Goal: Task Accomplishment & Management: Use online tool/utility

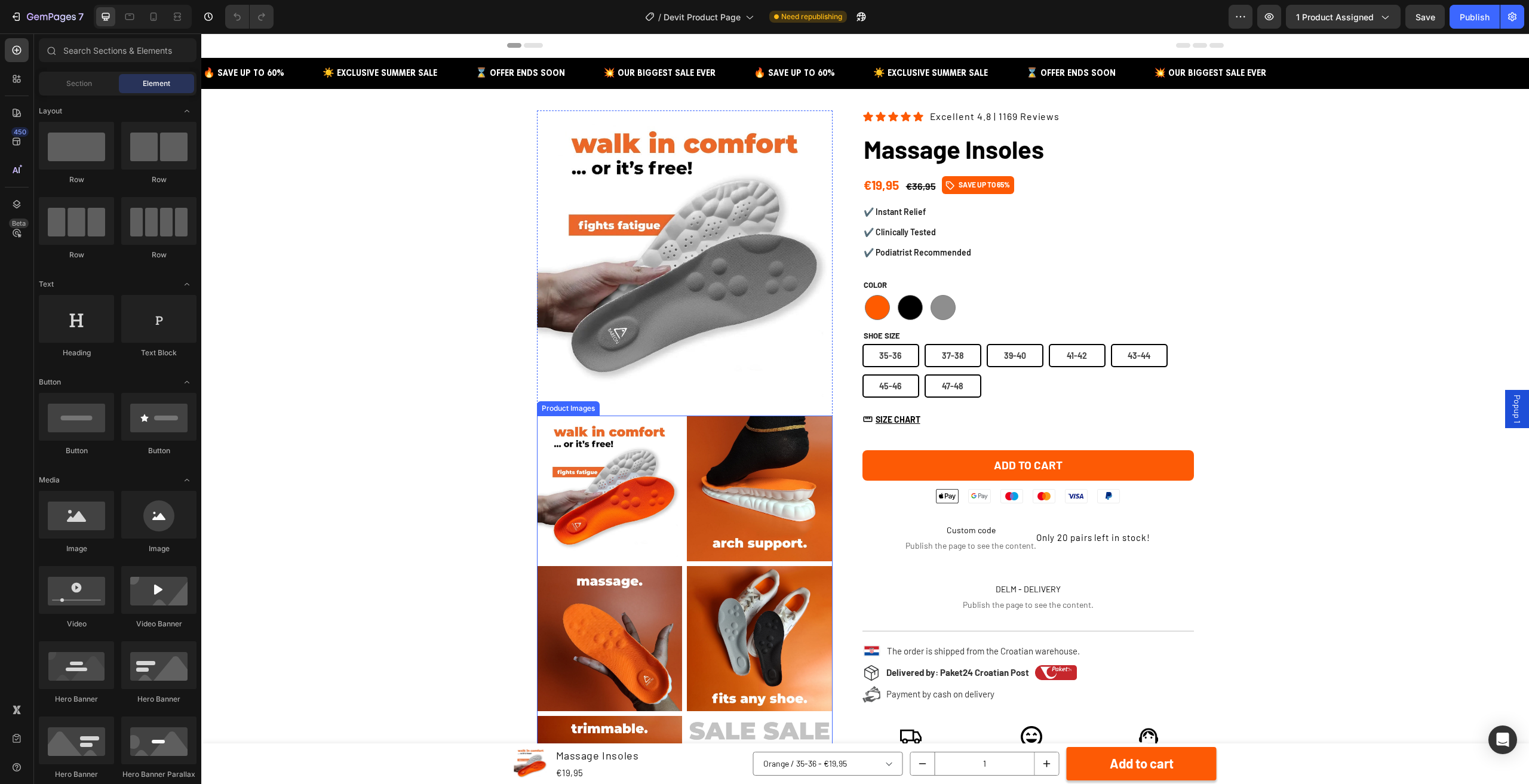
click at [685, 265] on img at bounding box center [685, 258] width 296 height 296
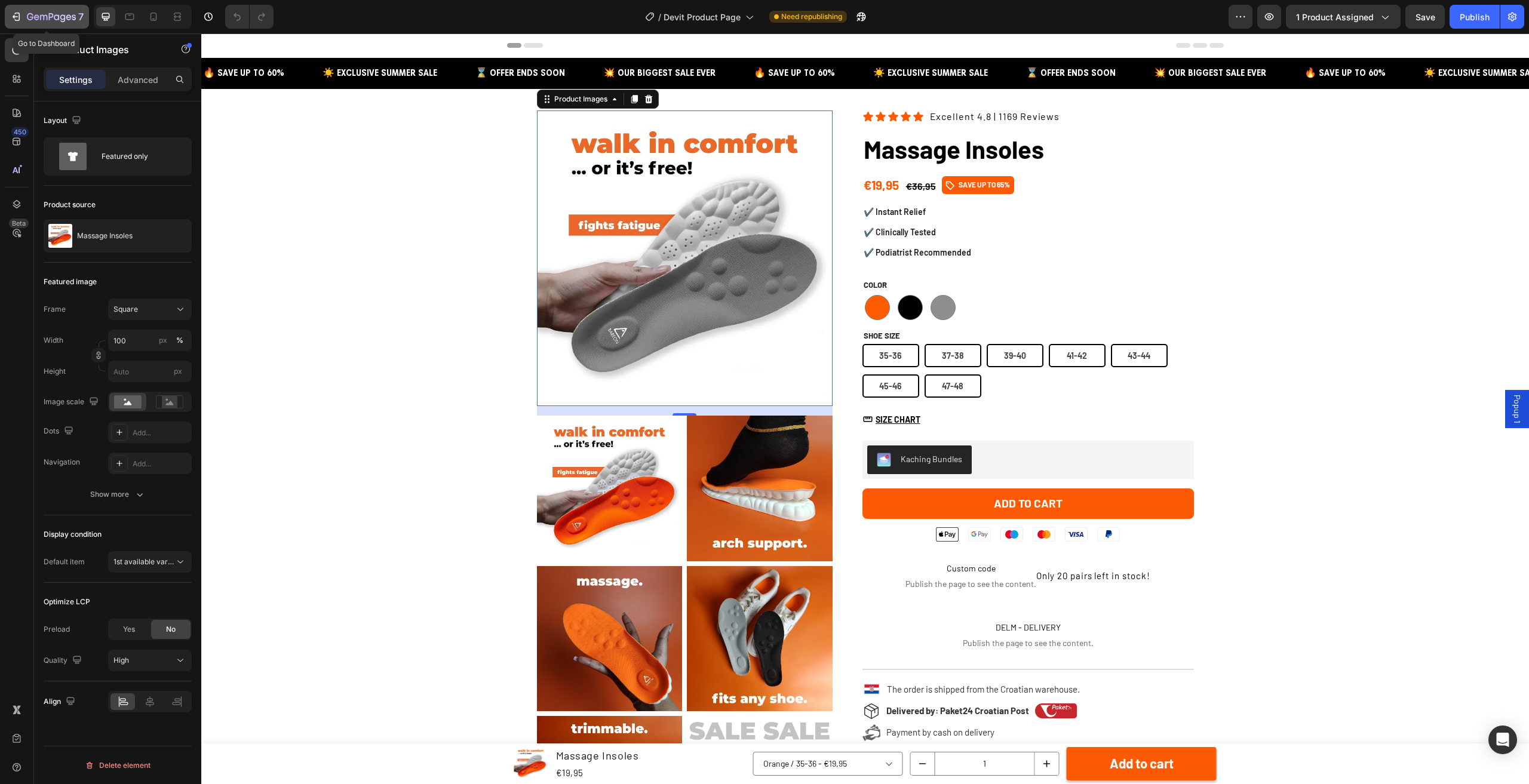
click at [35, 11] on div "7" at bounding box center [56, 17] width 57 height 14
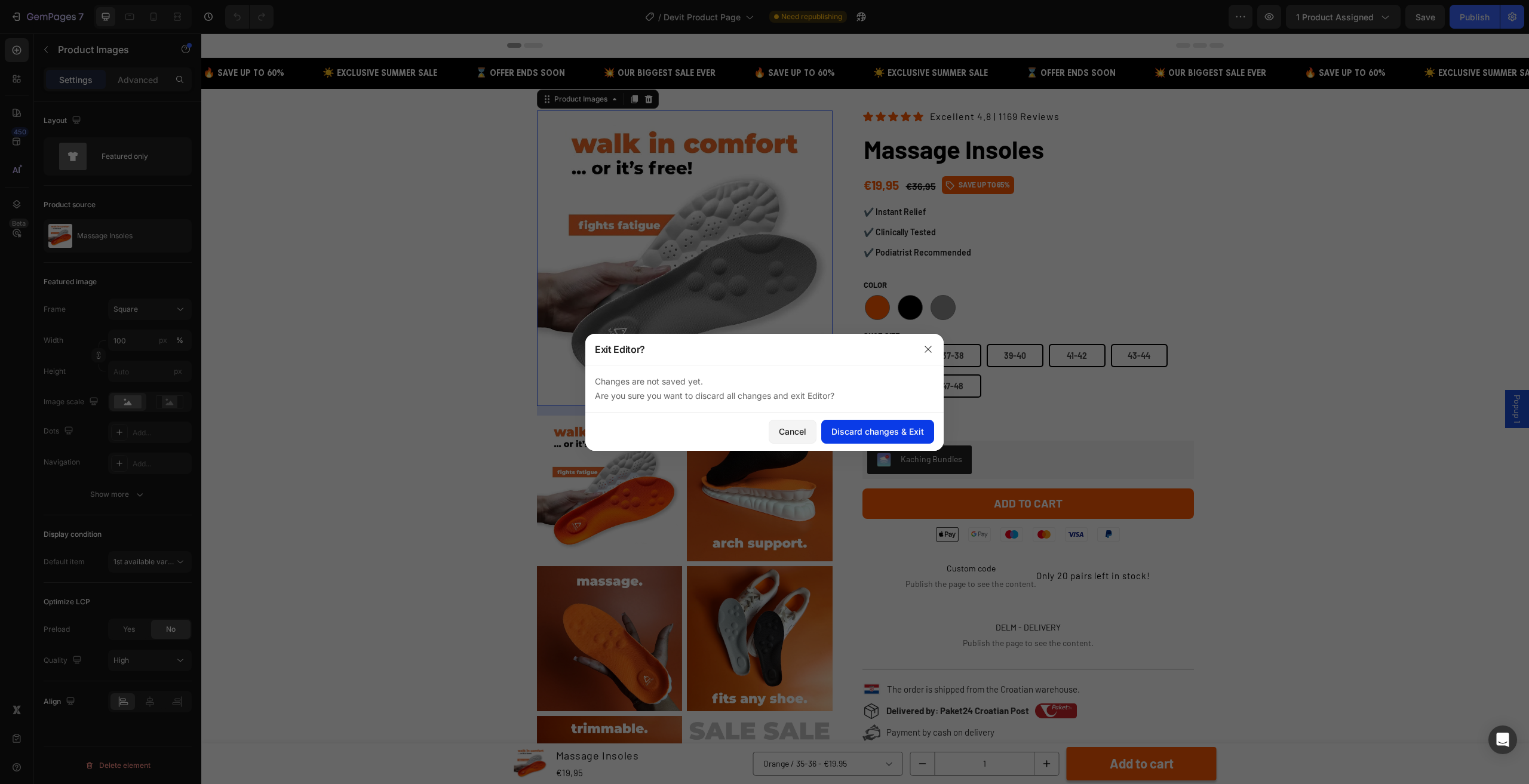
click at [852, 432] on div "Discard changes & Exit" at bounding box center [878, 431] width 92 height 13
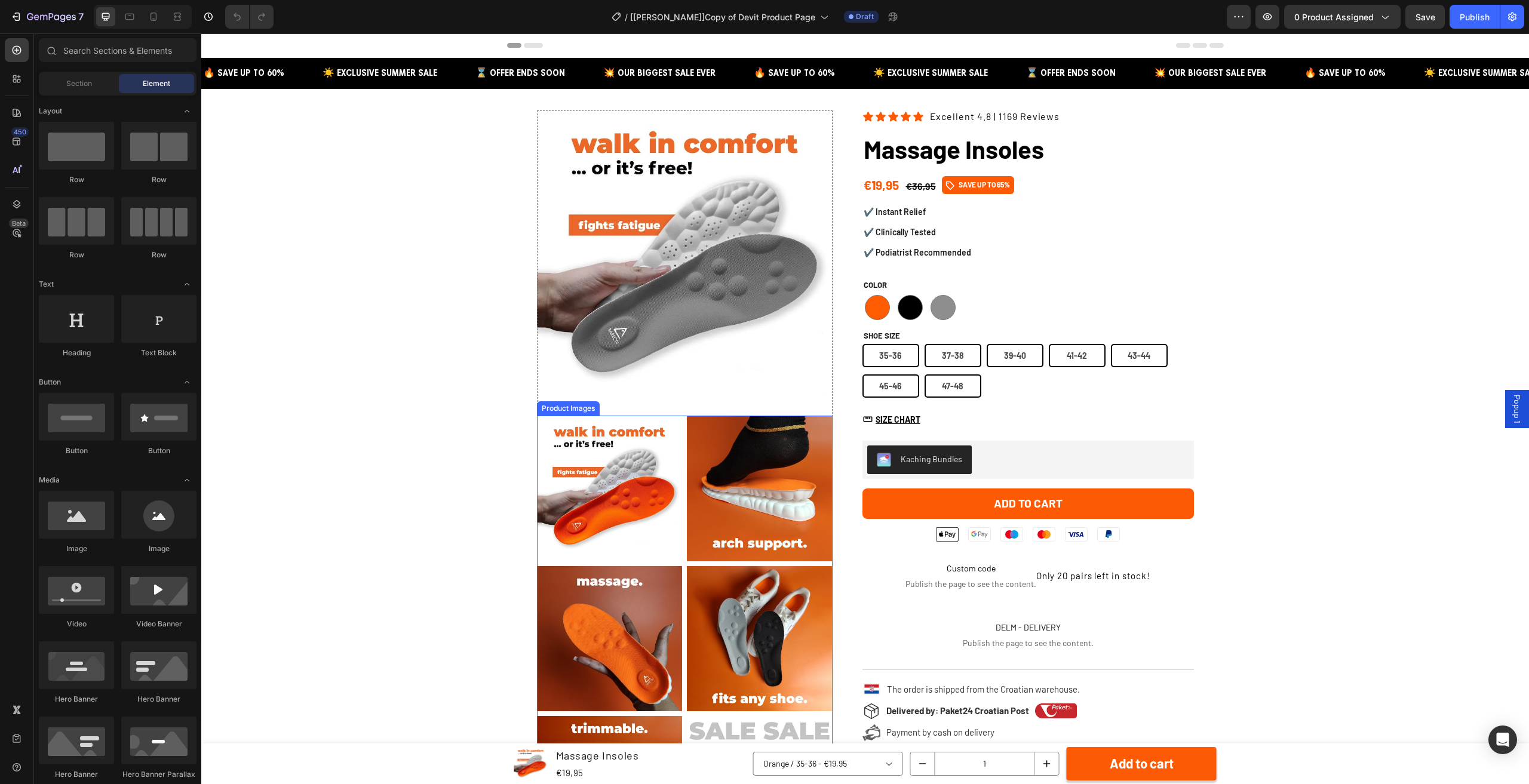
click at [673, 453] on img at bounding box center [610, 488] width 146 height 146
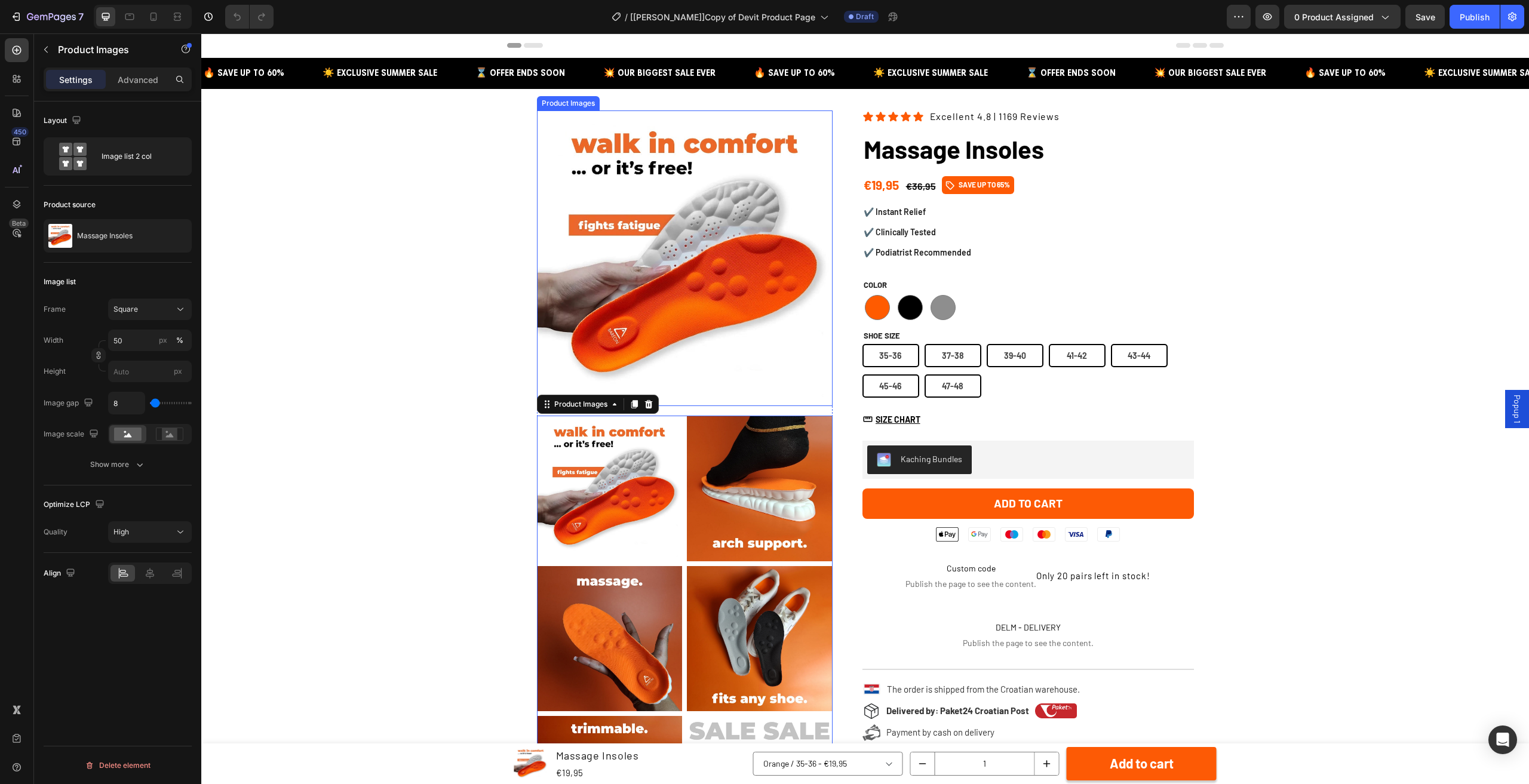
click at [675, 270] on img at bounding box center [685, 258] width 296 height 296
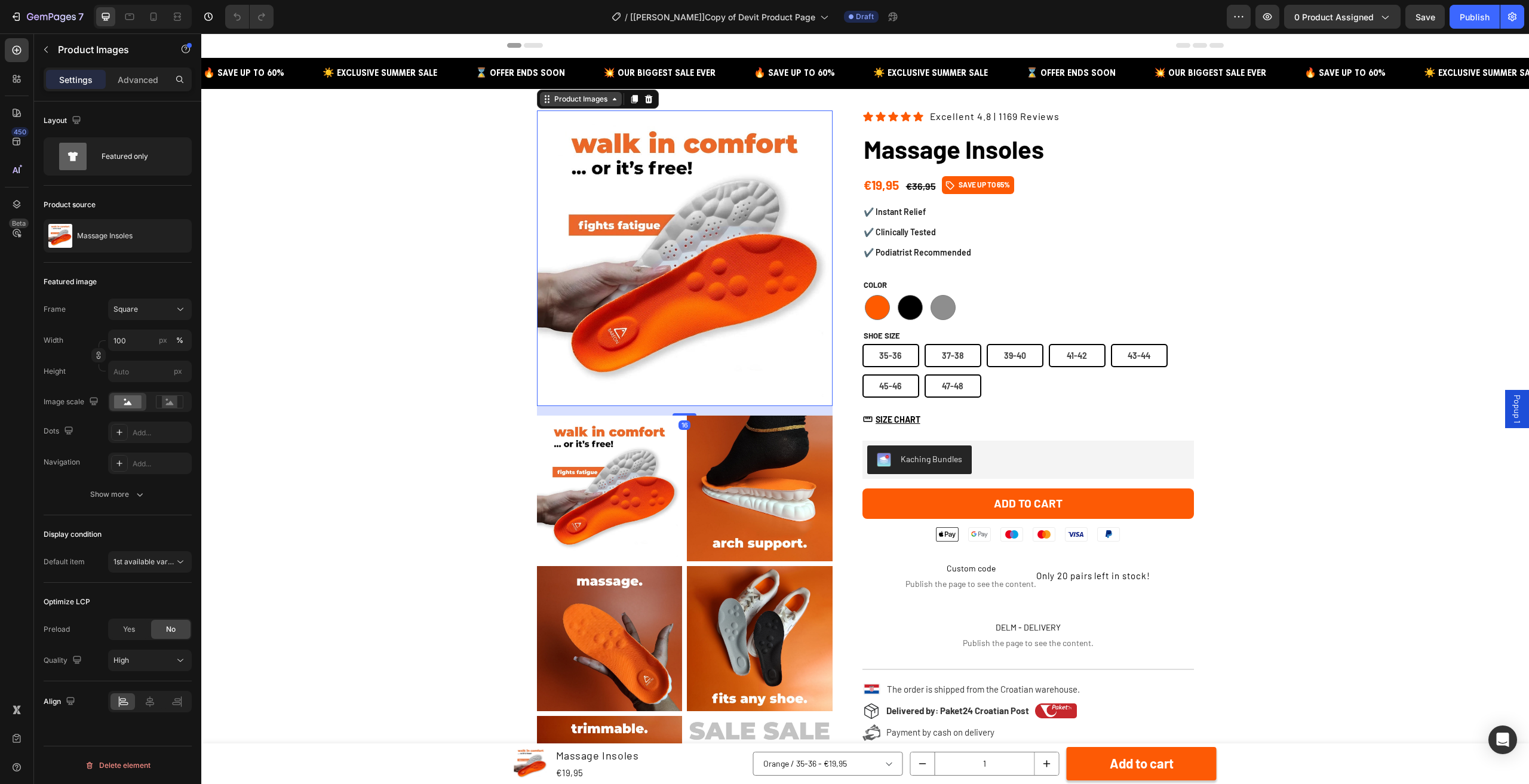
click at [562, 94] on div "Product Images" at bounding box center [581, 99] width 58 height 11
click at [658, 374] on img at bounding box center [685, 258] width 296 height 296
click at [107, 502] on button "Show more" at bounding box center [117, 494] width 148 height 22
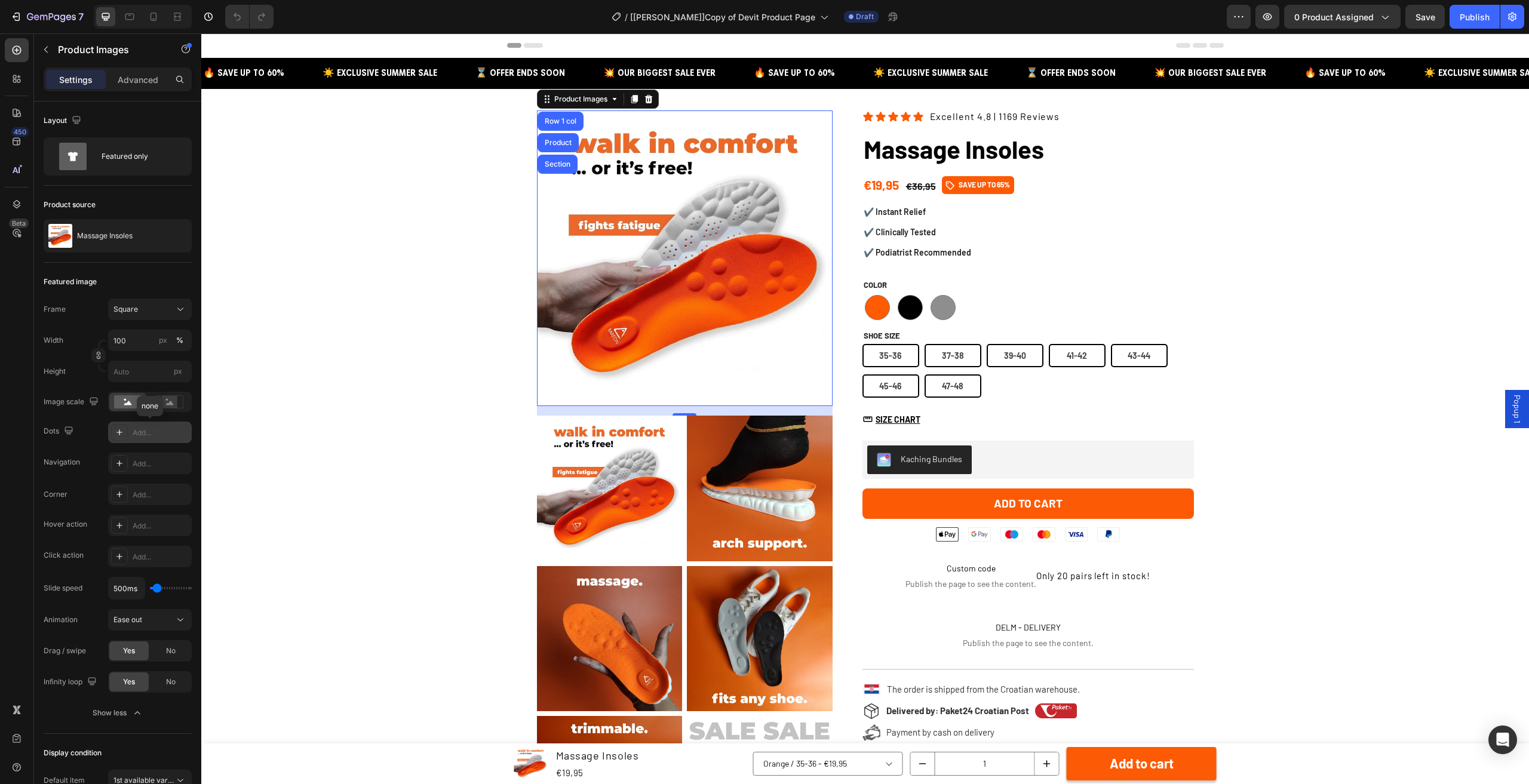
click at [141, 428] on div "Add..." at bounding box center [160, 433] width 56 height 11
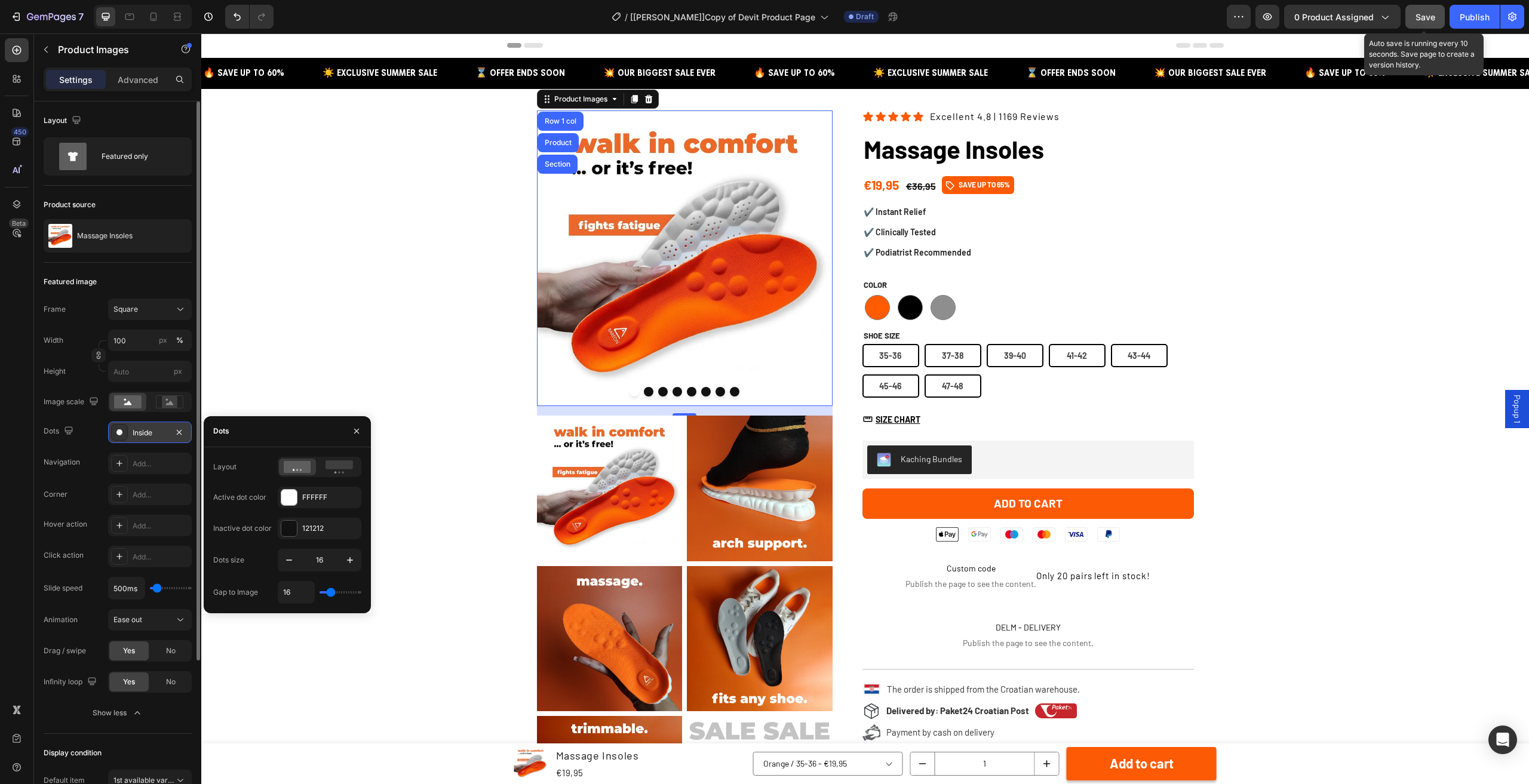
click at [1431, 11] on div "Save" at bounding box center [1425, 17] width 20 height 13
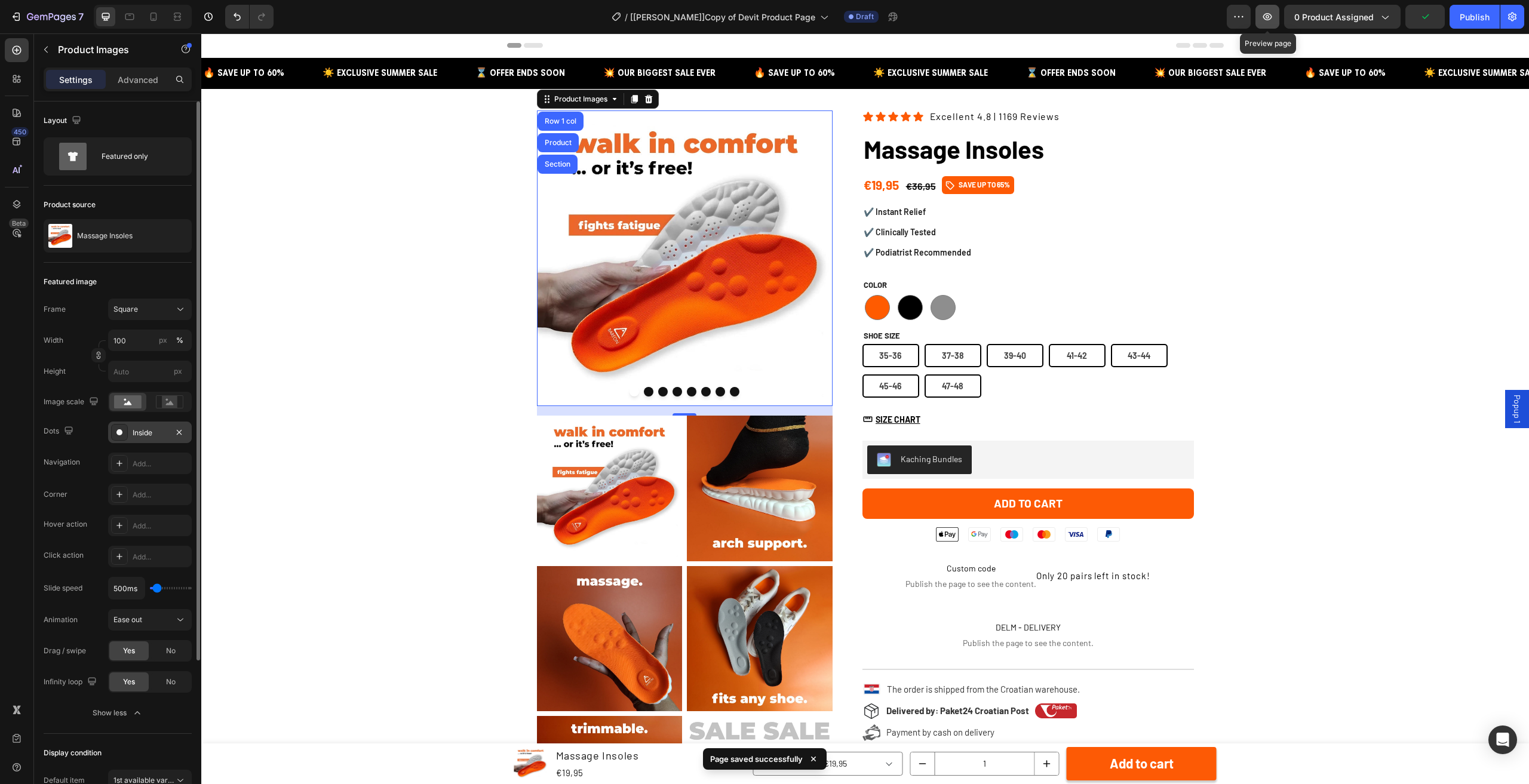
click at [1277, 13] on button "button" at bounding box center [1268, 17] width 24 height 24
click at [1272, 19] on icon "button" at bounding box center [1268, 17] width 9 height 8
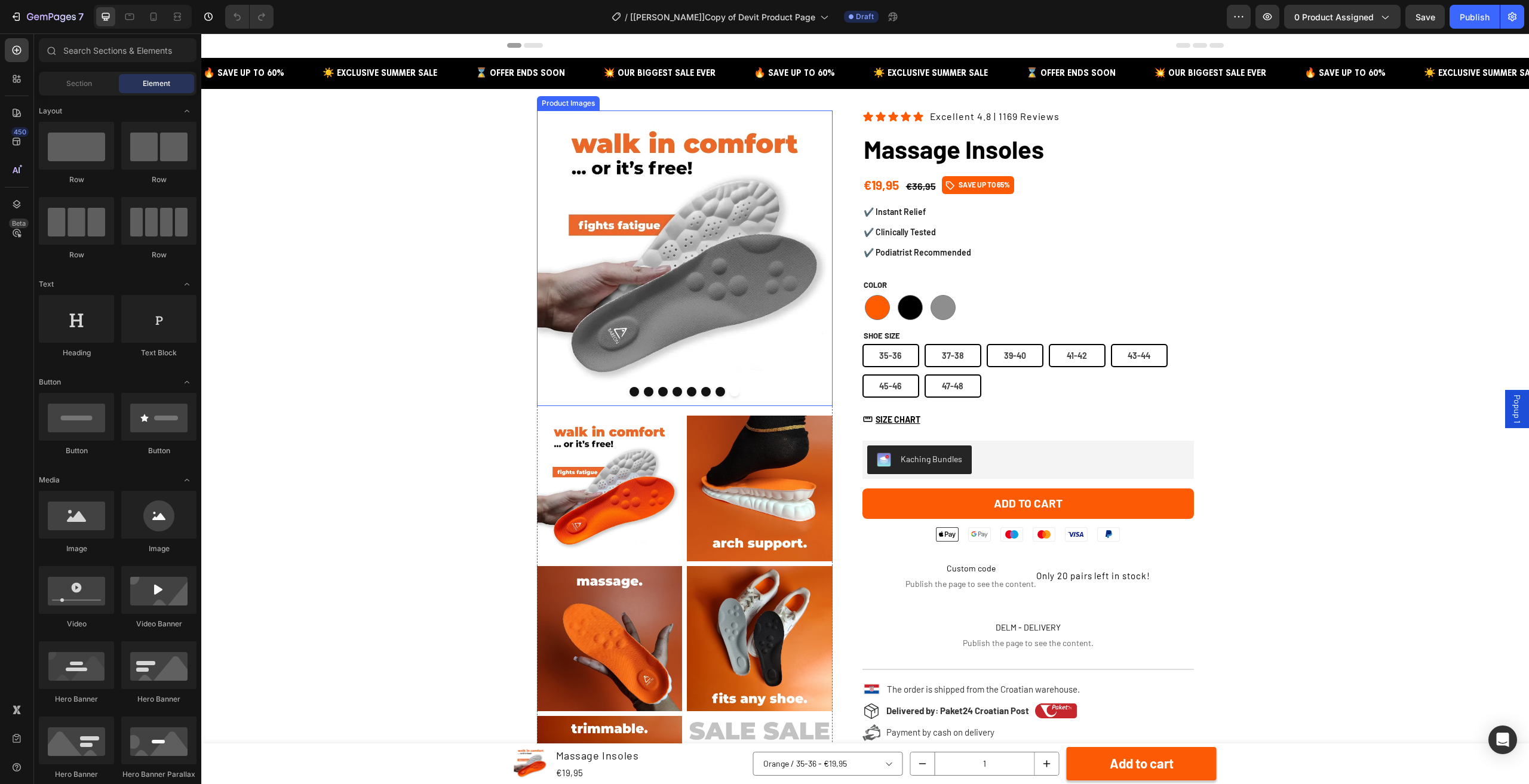
click at [749, 248] on img at bounding box center [685, 258] width 296 height 296
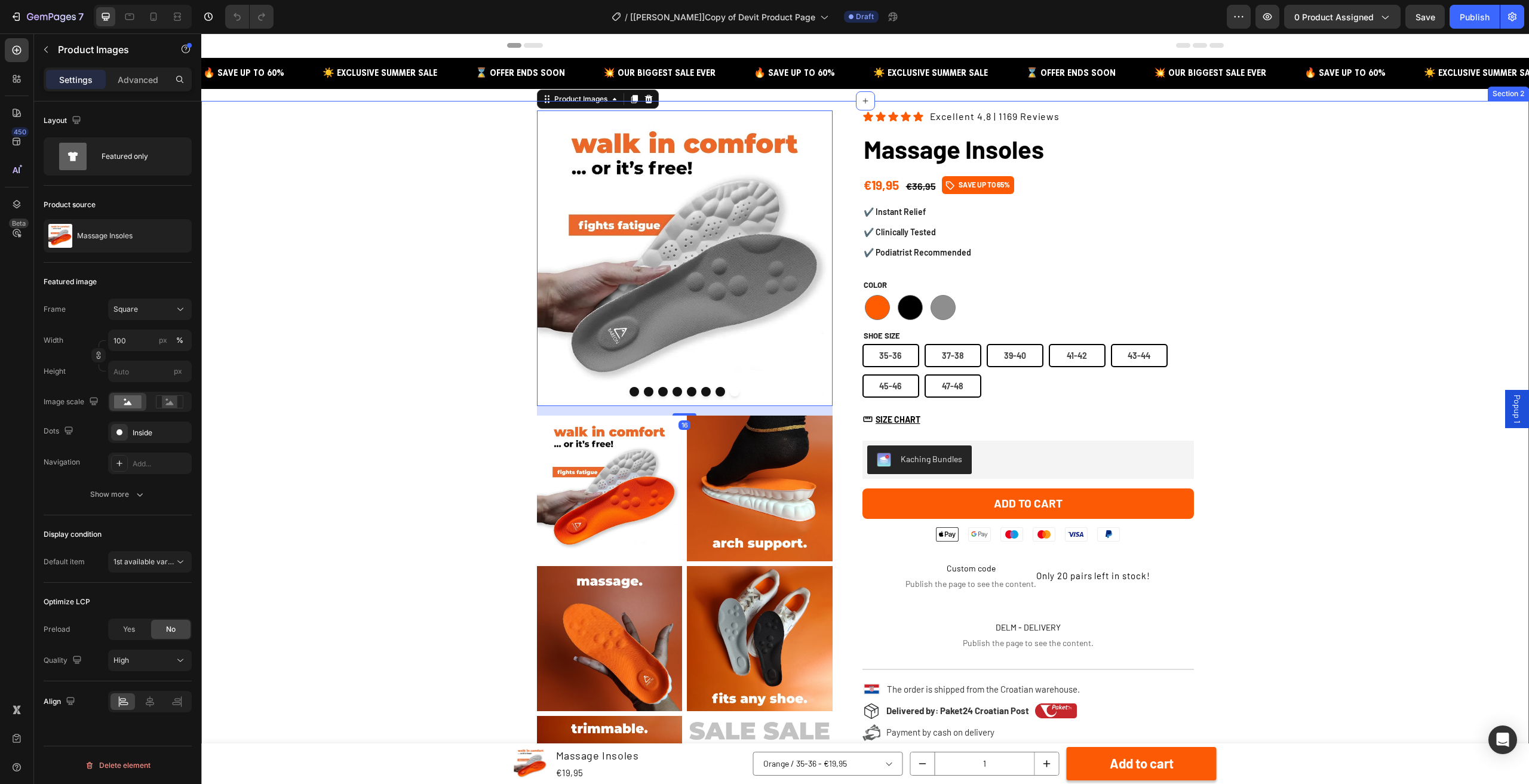
click at [614, 517] on img at bounding box center [610, 488] width 146 height 146
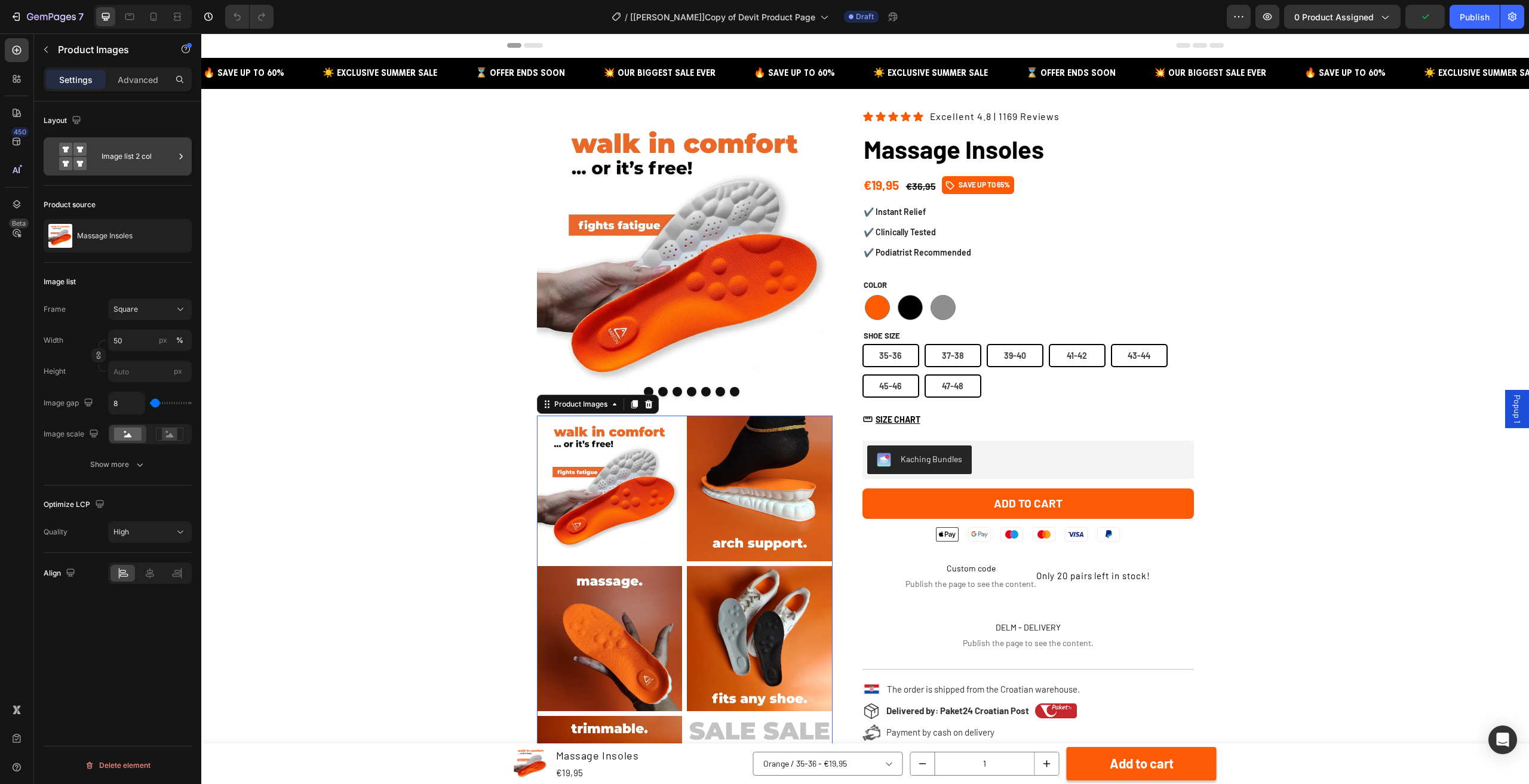
click at [101, 164] on div "Image list 2 col" at bounding box center [117, 156] width 148 height 38
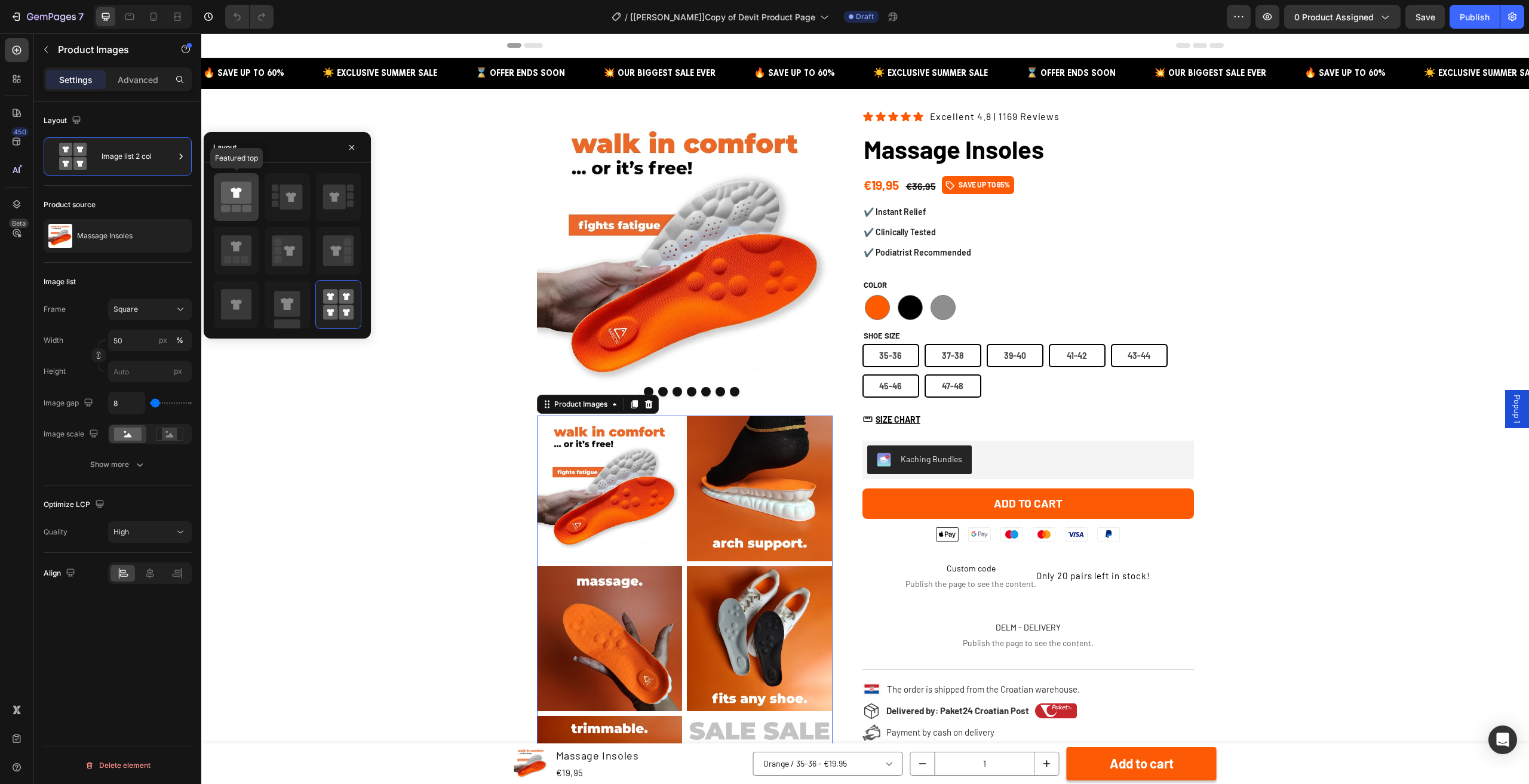
click at [241, 205] on icon at bounding box center [236, 197] width 31 height 34
type input "100"
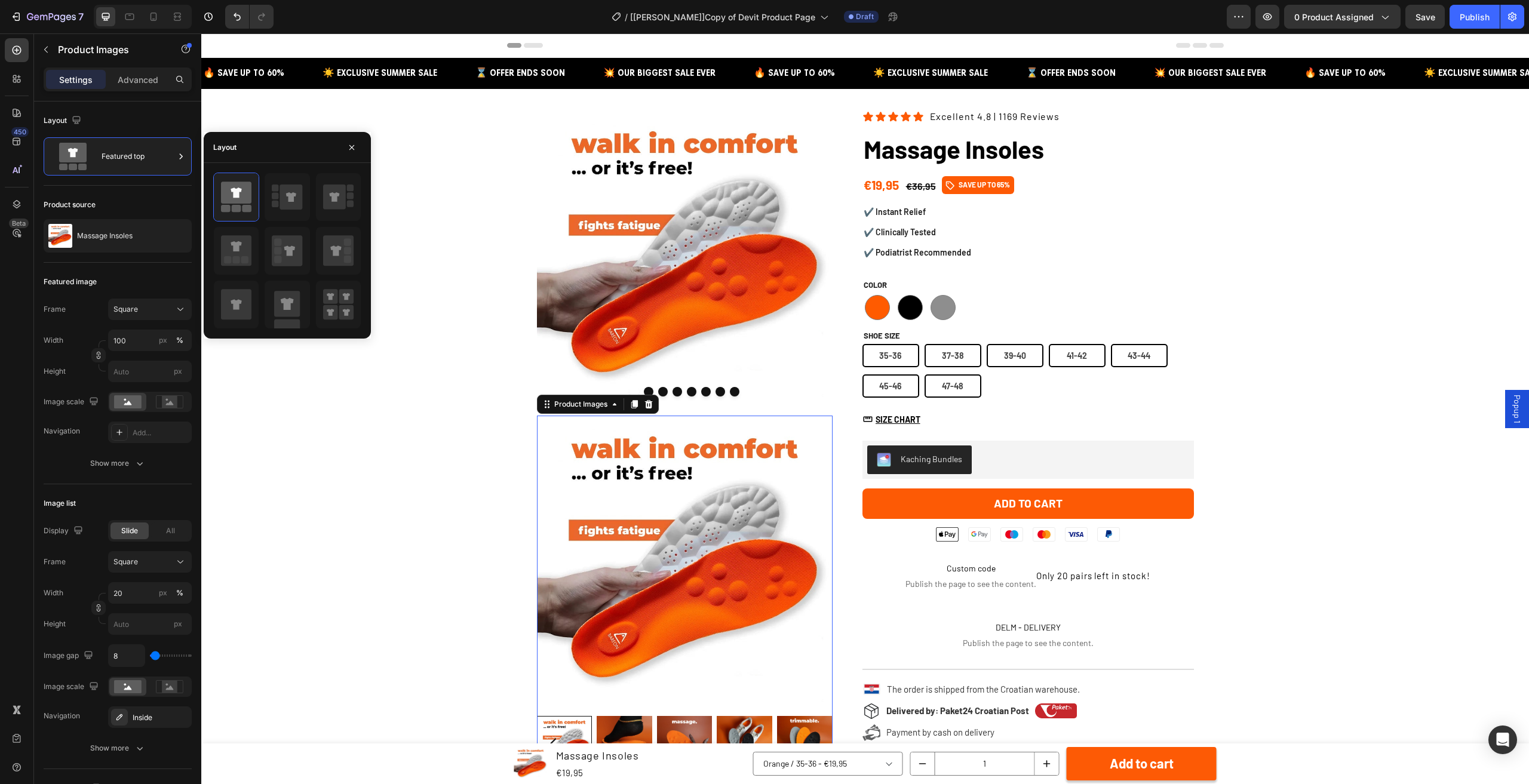
scroll to position [60, 0]
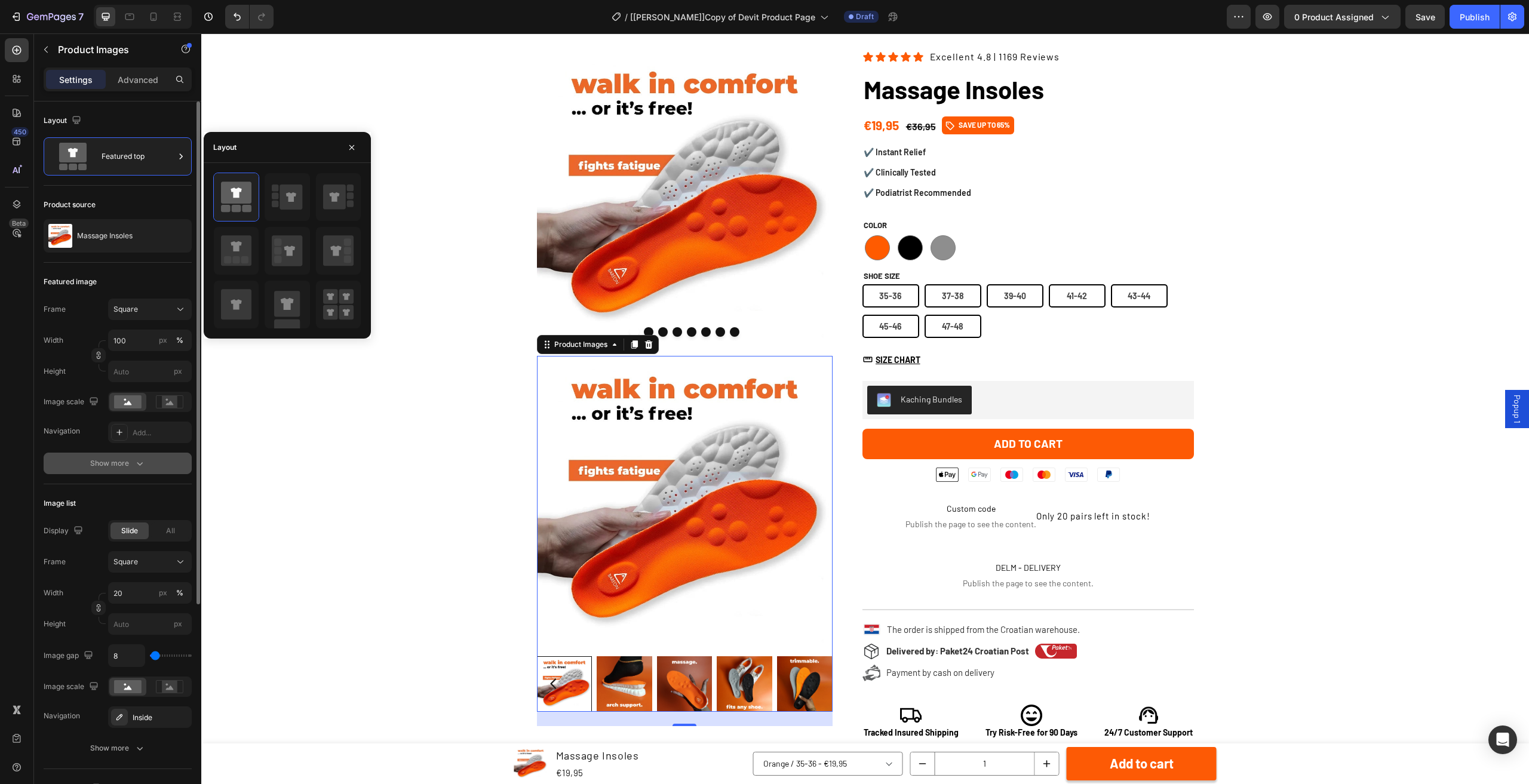
click at [130, 458] on div "Show more" at bounding box center [118, 463] width 56 height 12
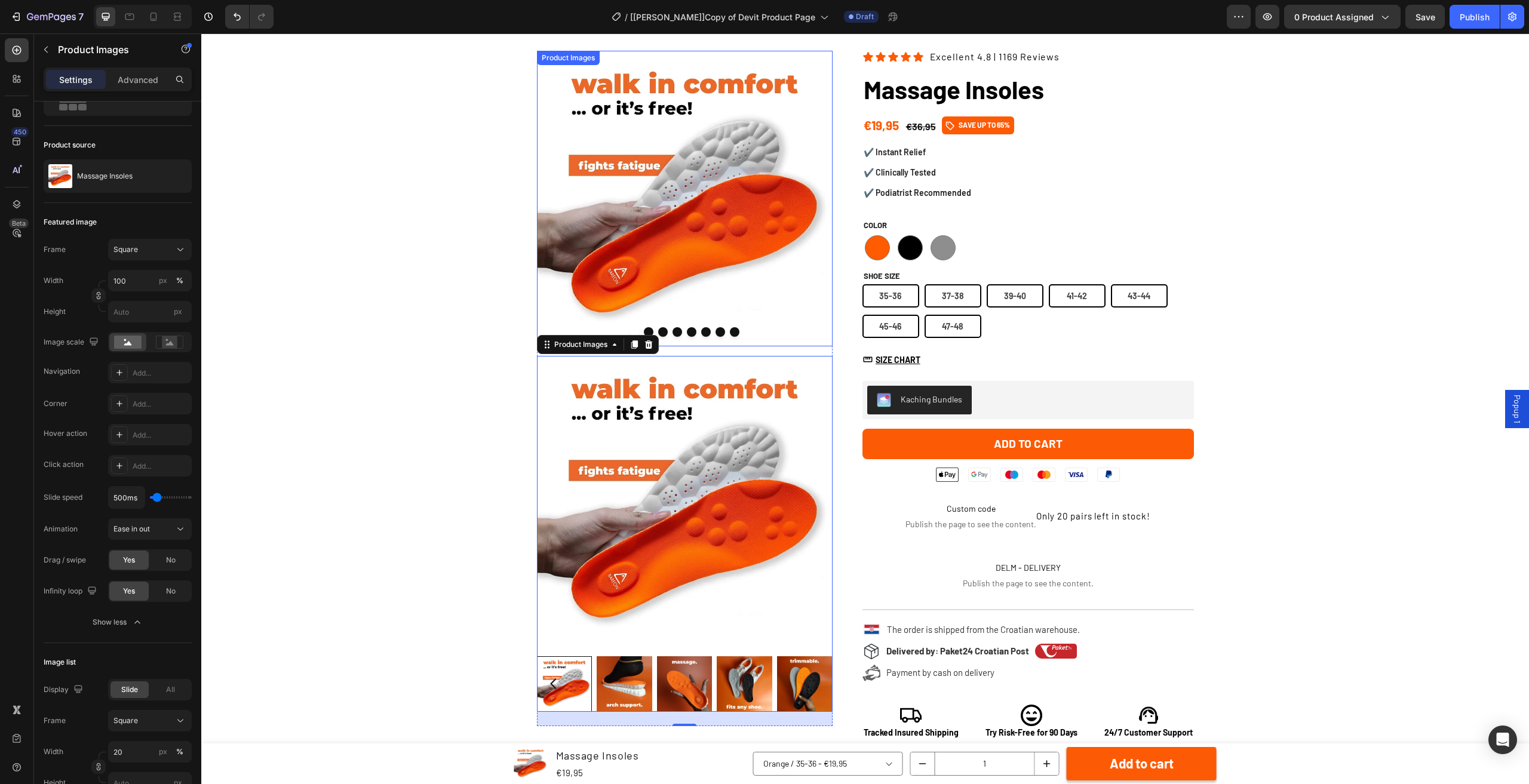
click at [659, 333] on button "Dot" at bounding box center [663, 332] width 10 height 10
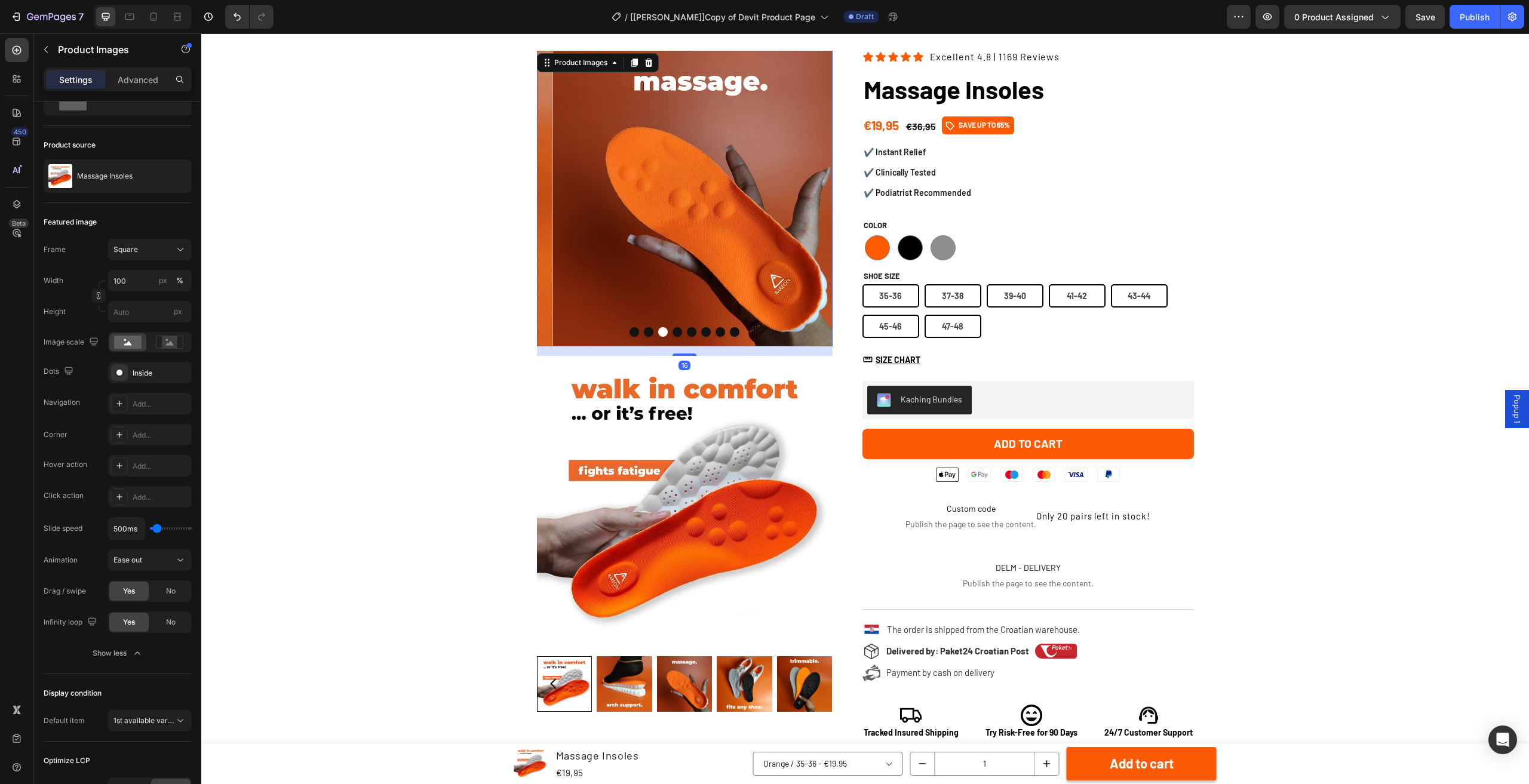
click at [672, 333] on button "Dot" at bounding box center [677, 332] width 10 height 10
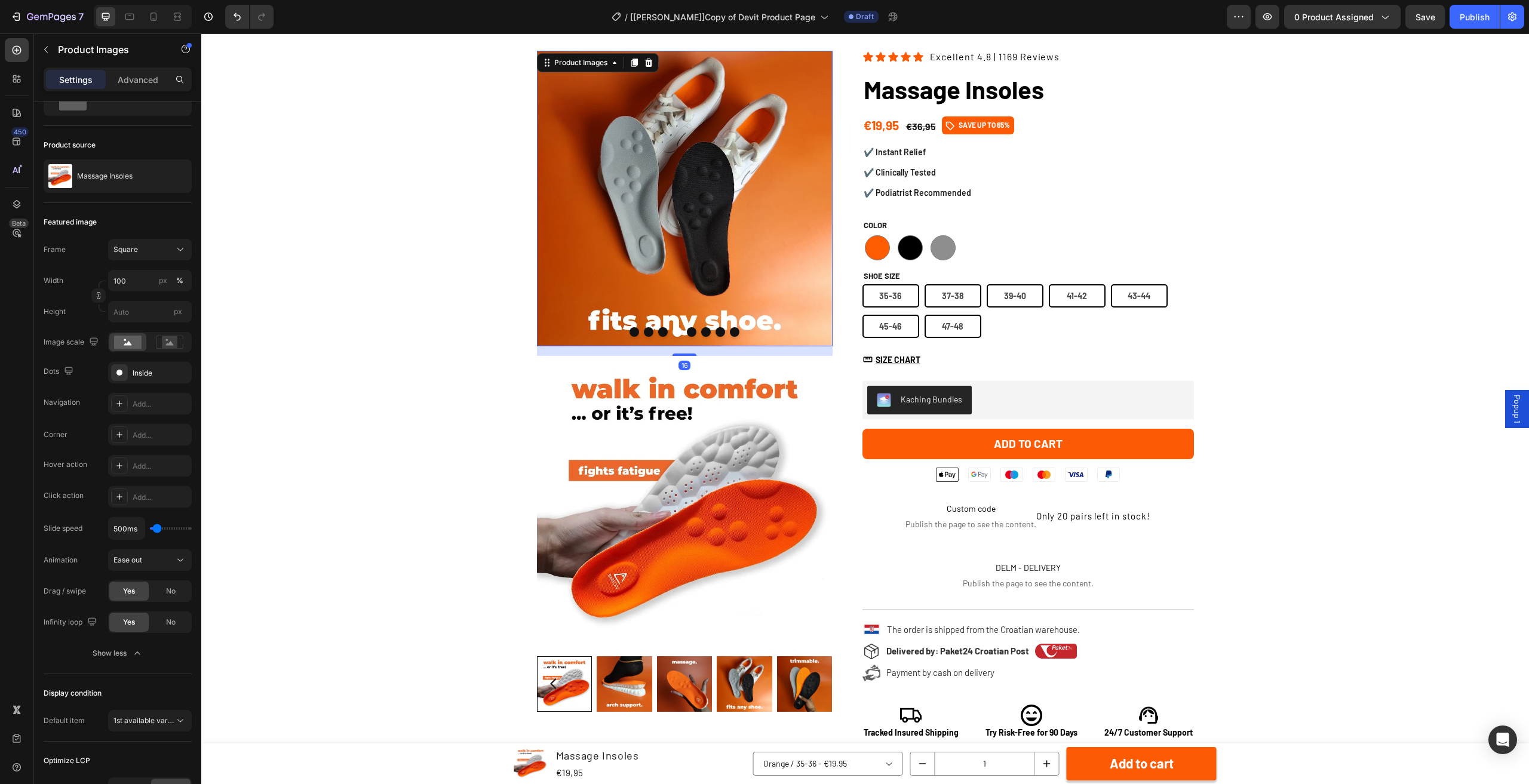
click at [687, 333] on button "Dot" at bounding box center [691, 332] width 10 height 10
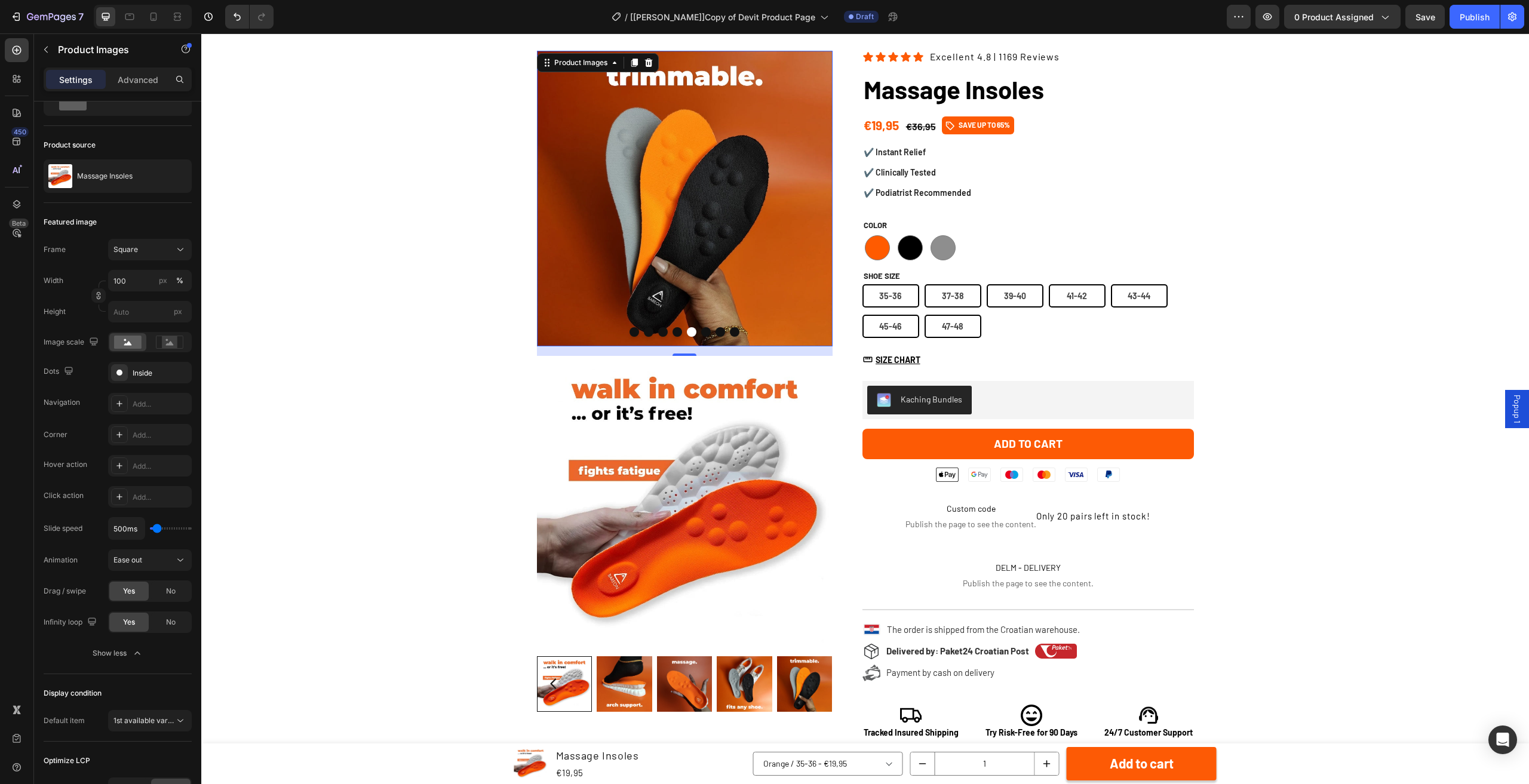
click at [624, 331] on div at bounding box center [685, 332] width 296 height 10
click at [624, 330] on div at bounding box center [685, 332] width 296 height 10
click at [630, 330] on button "Dot" at bounding box center [634, 332] width 10 height 10
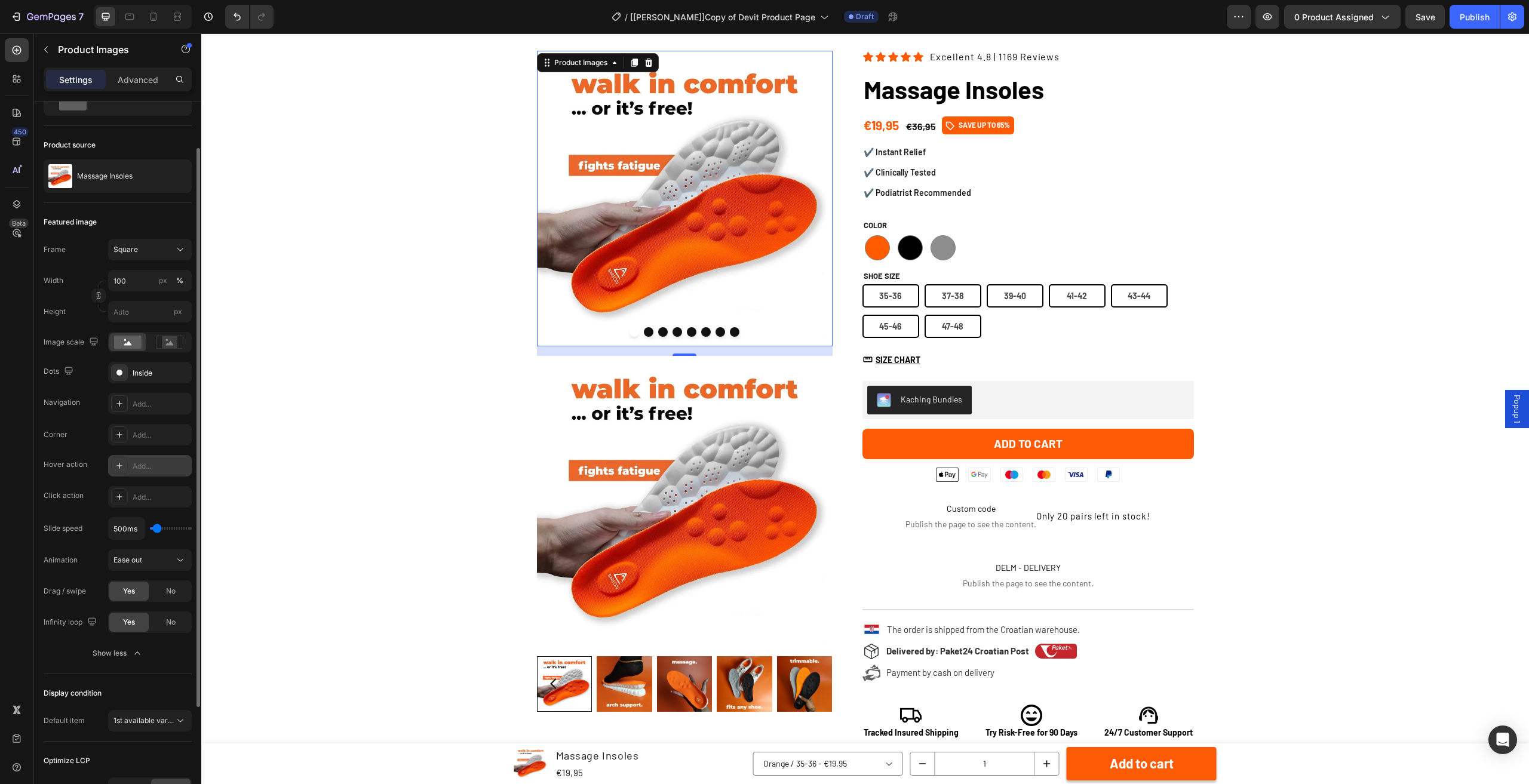
scroll to position [0, 0]
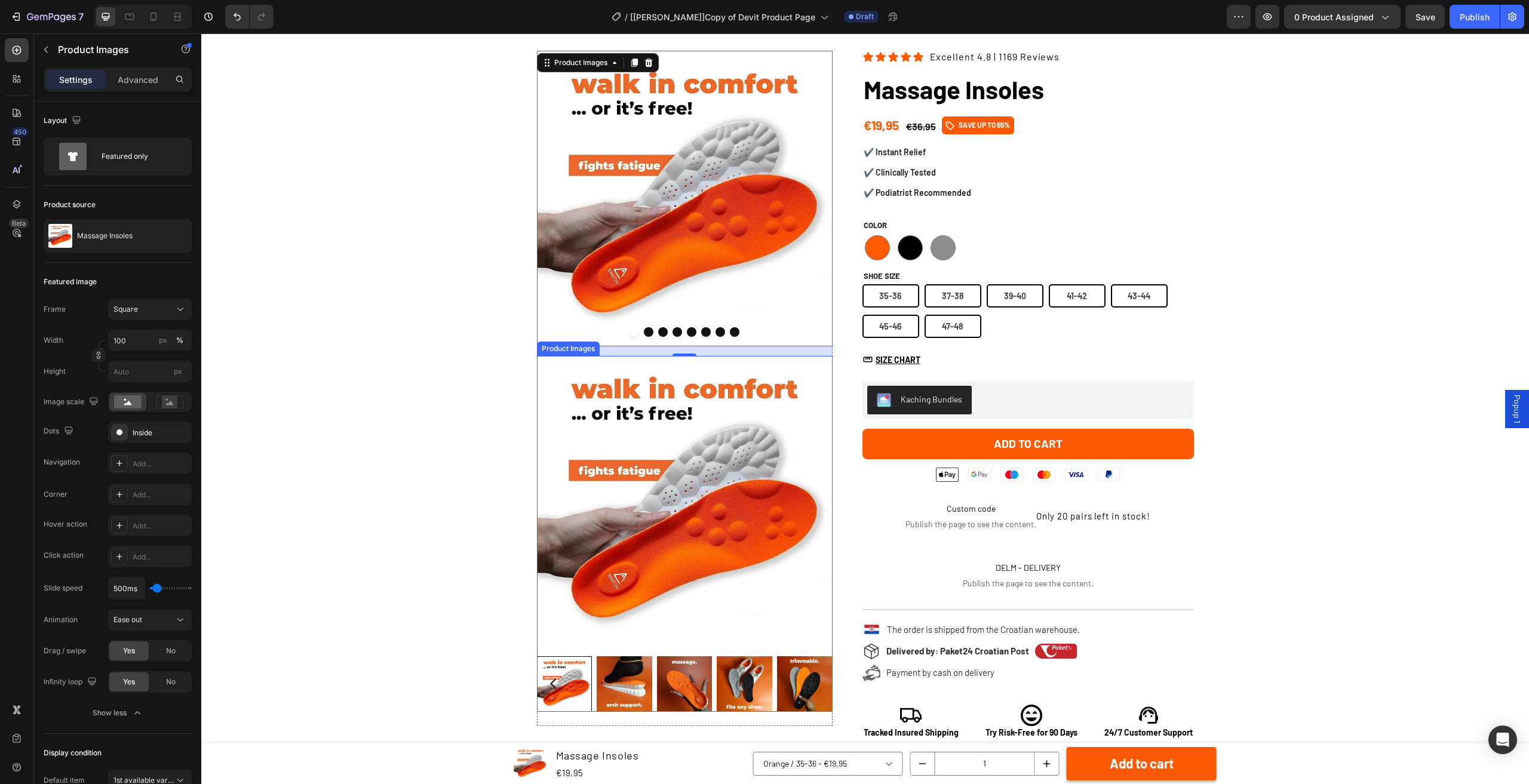
click at [639, 677] on img at bounding box center [624, 684] width 56 height 56
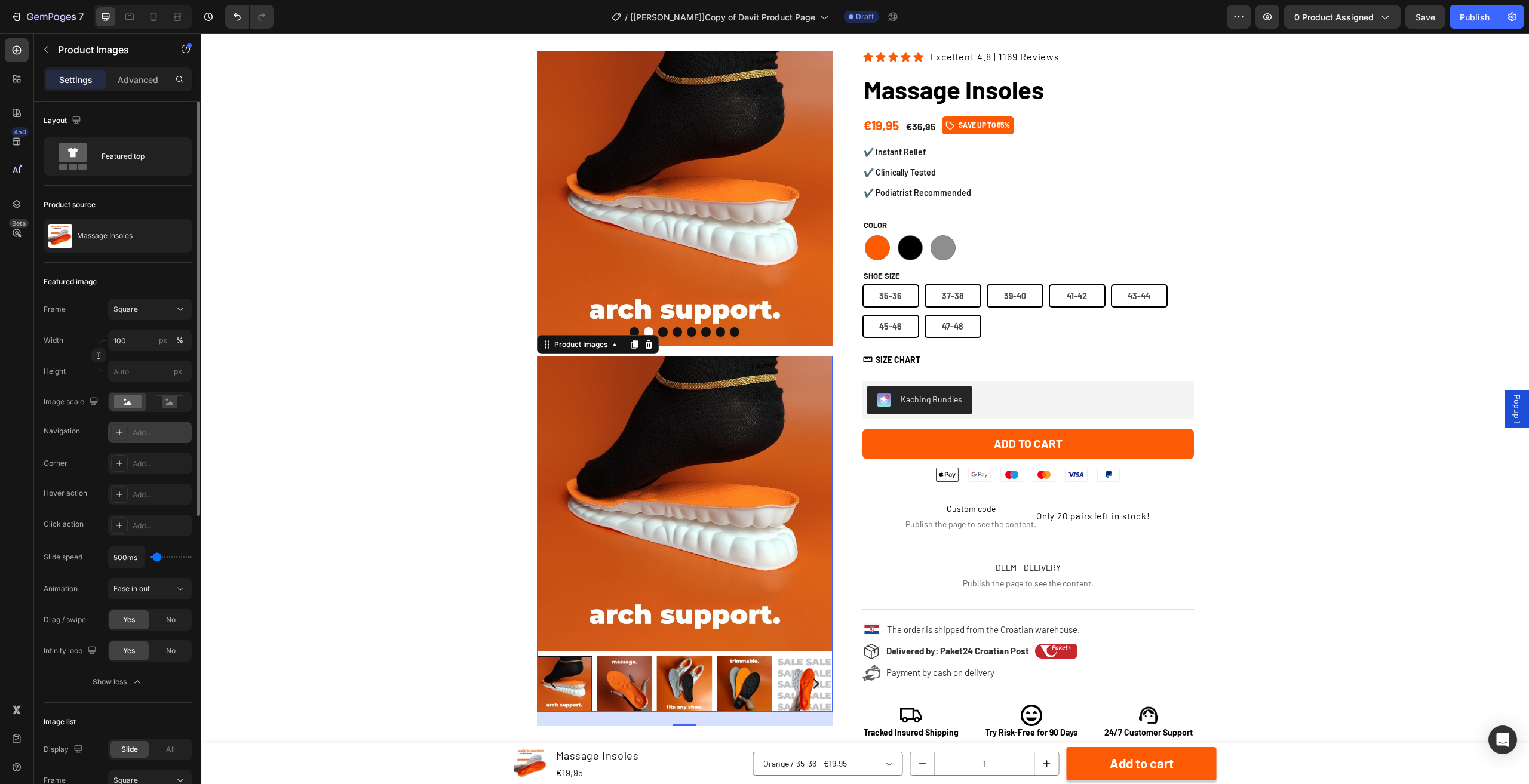
click at [147, 439] on div "Add..." at bounding box center [150, 432] width 83 height 22
click at [128, 470] on div "Add..." at bounding box center [150, 463] width 83 height 22
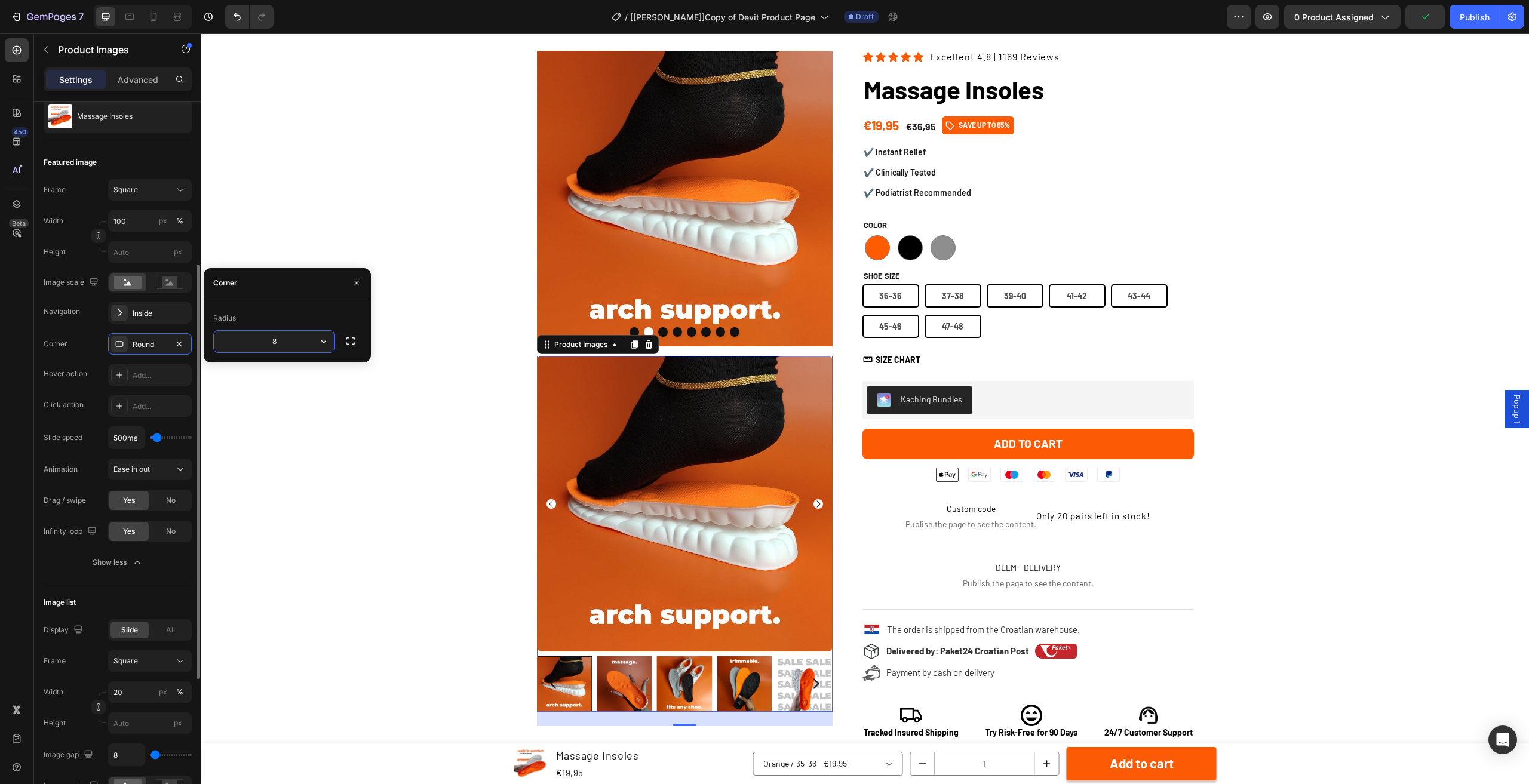
scroll to position [358, 0]
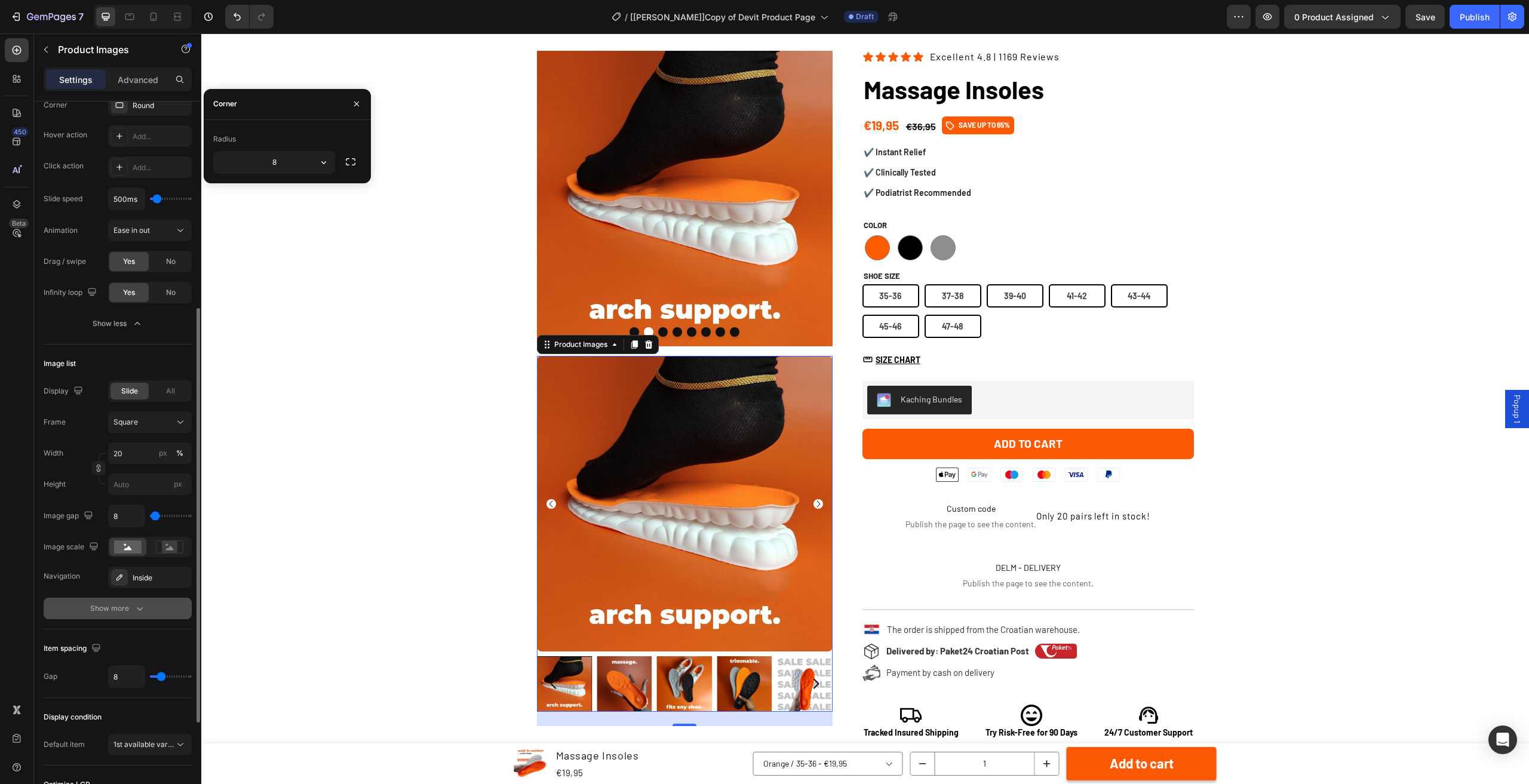
click at [141, 608] on icon "button" at bounding box center [140, 608] width 12 height 12
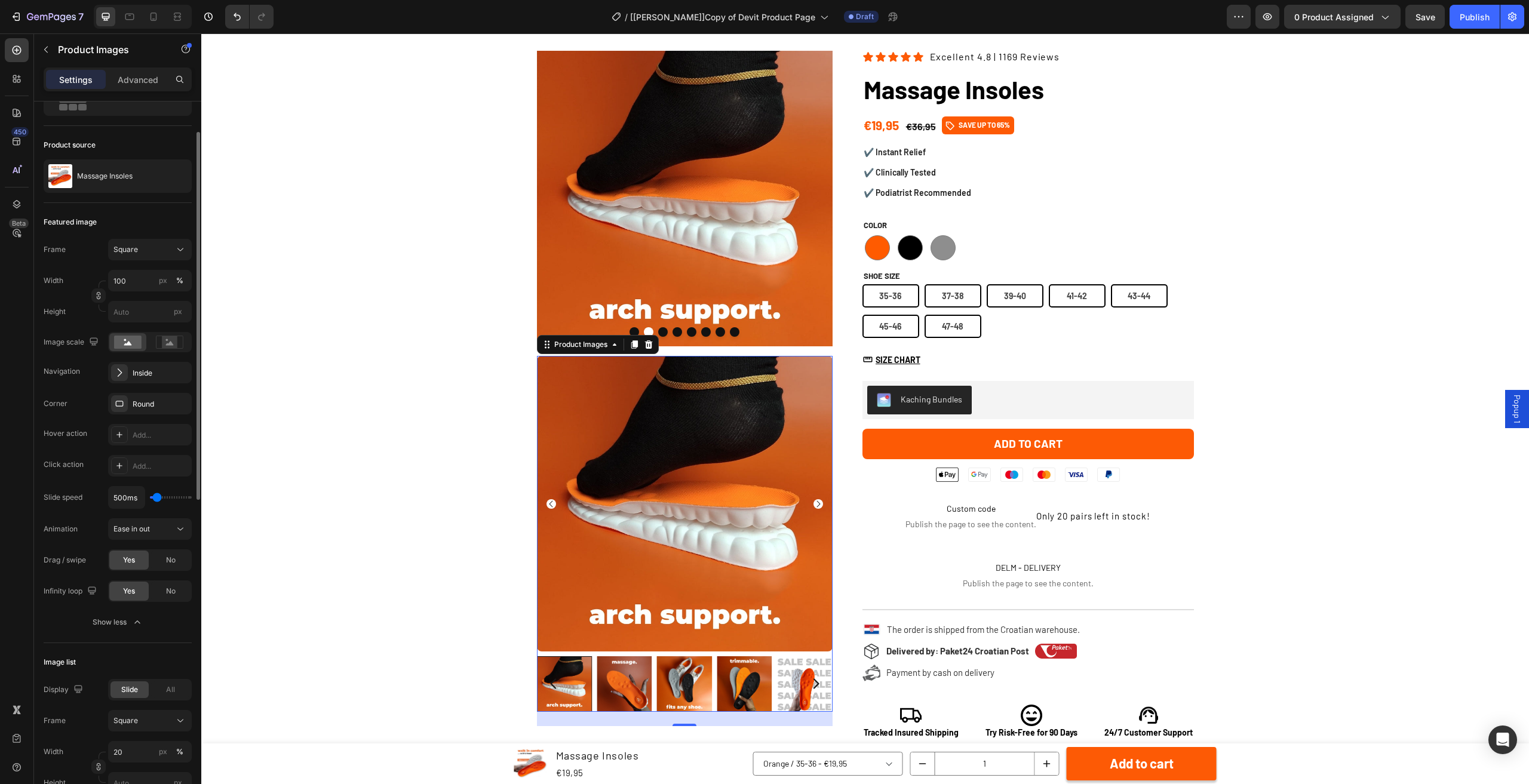
scroll to position [0, 0]
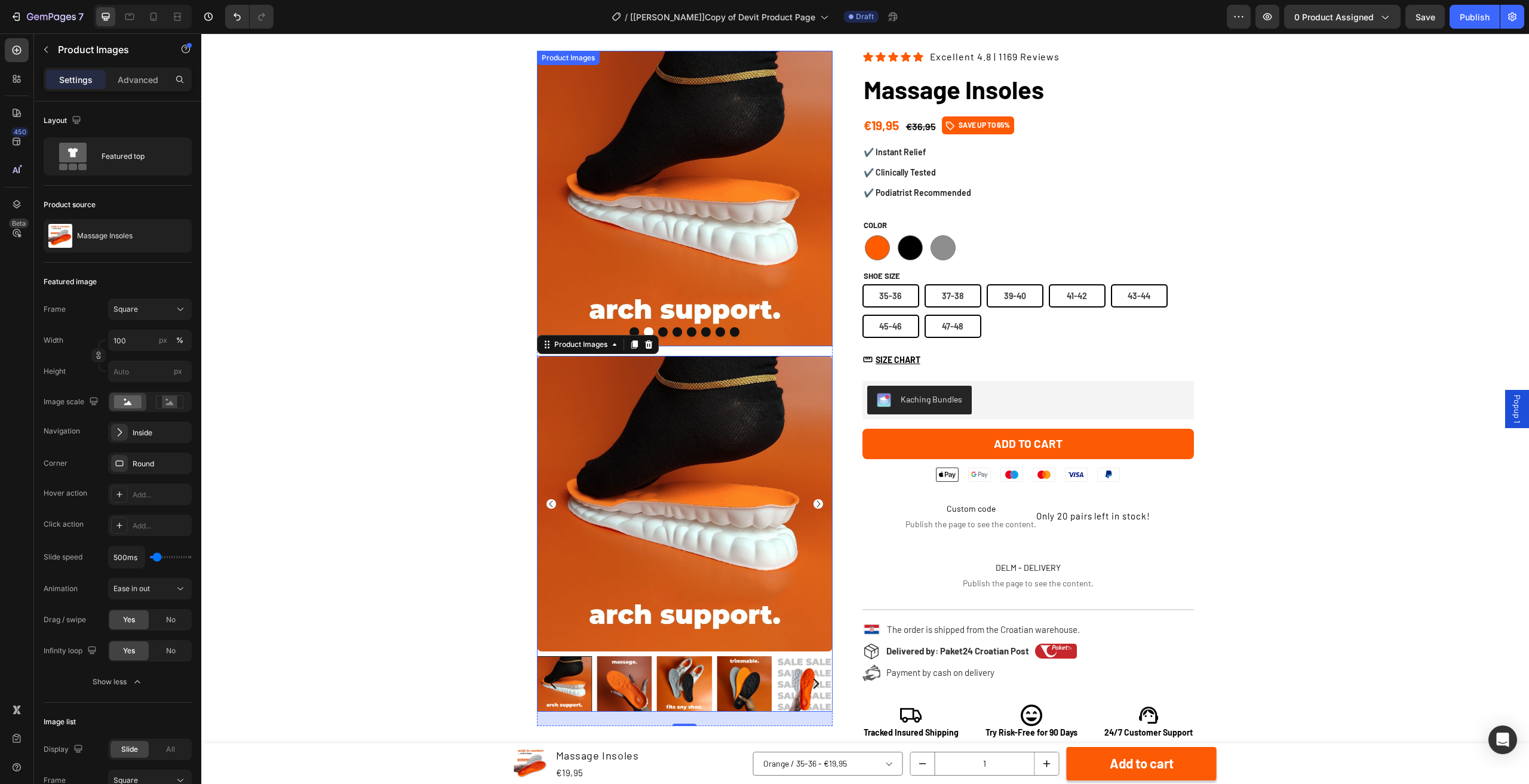
click at [678, 195] on img at bounding box center [685, 199] width 296 height 296
